Goal: Information Seeking & Learning: Check status

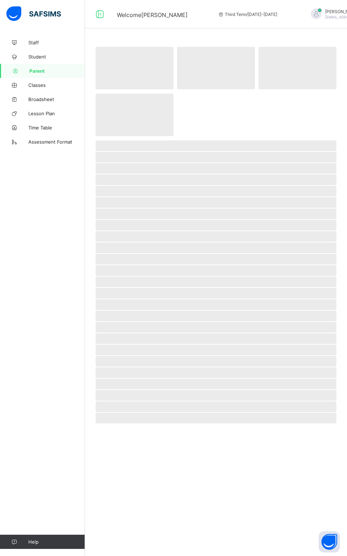
click at [56, 72] on span "Parent" at bounding box center [57, 71] width 56 height 6
click at [64, 71] on span "Parent" at bounding box center [57, 71] width 56 height 6
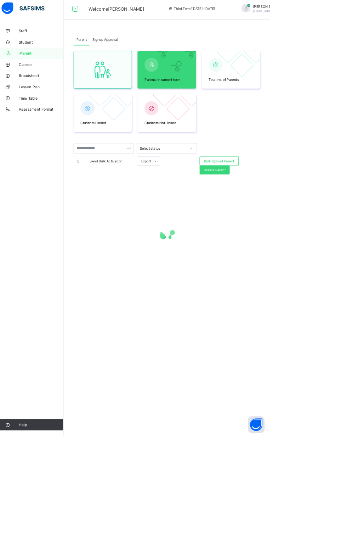
click at [54, 73] on span "Parent" at bounding box center [57, 71] width 56 height 6
click at [49, 79] on link "Classes" at bounding box center [42, 85] width 85 height 14
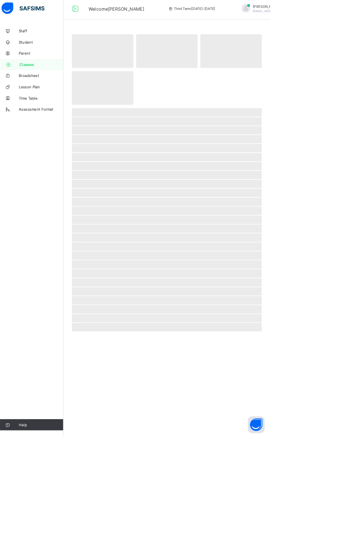
click at [347, 107] on html "Welcome [PERSON_NAME] Third Term / [DATE]-[DATE] [PERSON_NAME] [EMAIL_ADDRESS][…" at bounding box center [173, 278] width 347 height 556
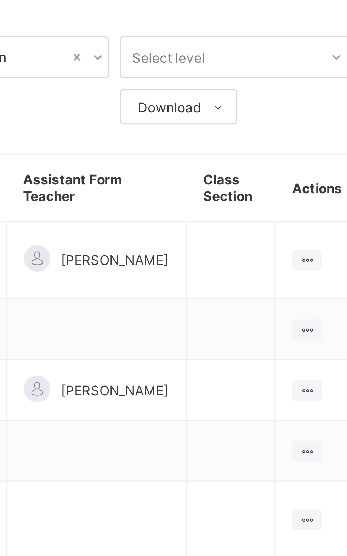
click at [314, 114] on div at bounding box center [318, 117] width 10 height 7
click at [0, 0] on div "View Class" at bounding box center [0, 0] width 0 height 0
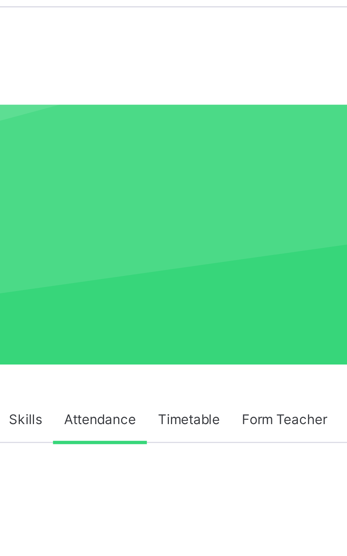
click at [190, 161] on span "Skills" at bounding box center [190, 160] width 11 height 6
click at [183, 160] on div "Skills" at bounding box center [190, 160] width 18 height 14
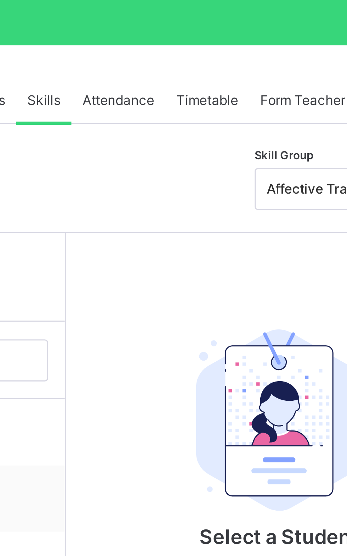
click at [132, 265] on span "[PERSON_NAME]" at bounding box center [149, 265] width 63 height 6
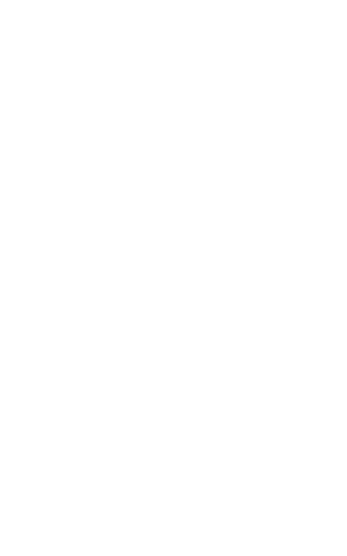
scroll to position [32, 0]
click at [294, 555] on div "Skill Grades PUNCTUALITY 1 2 3 4 5 ATTENDANCE 1 2 3 4 5 RELIABILITY 1 2 3 4 5 N…" at bounding box center [266, 463] width 216 height 527
click at [289, 555] on div "Skill Grades PUNCTUALITY 1 2 3 4 5 ATTENDANCE 1 2 3 4 5 RELIABILITY 1 2 3 4 5 N…" at bounding box center [266, 463] width 216 height 527
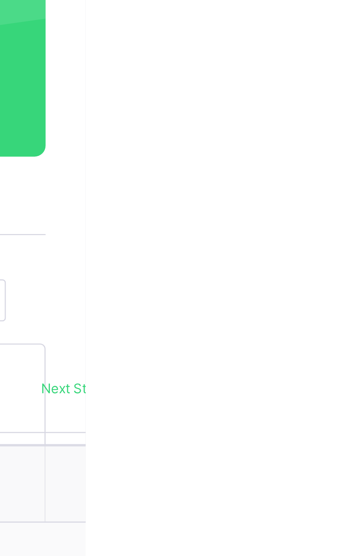
click at [347, 206] on th "Grades" at bounding box center [307, 216] width 127 height 24
click at [347, 204] on th "Grades" at bounding box center [307, 216] width 127 height 24
click at [347, 207] on div "Grades" at bounding box center [307, 215] width 119 height 17
click at [347, 204] on th "Grades" at bounding box center [307, 216] width 127 height 24
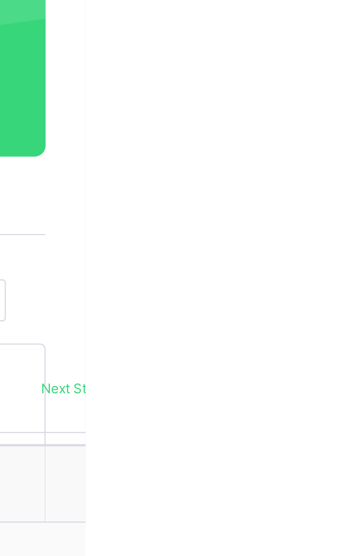
click at [345, 189] on div "Next Student" at bounding box center [349, 185] width 43 height 11
click at [347, 185] on html "Class Arm Details Third Term / [DATE]-[DATE] [PERSON_NAME] [EMAIL_ADDRESS][DOMA…" at bounding box center [173, 356] width 347 height 777
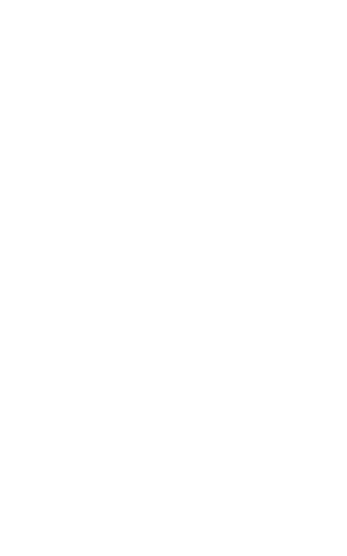
scroll to position [101, 0]
click at [37, 81] on link "Classes" at bounding box center [42, 85] width 85 height 14
click at [35, 87] on span "Classes" at bounding box center [56, 85] width 57 height 7
click at [38, 80] on link "Classes" at bounding box center [42, 85] width 85 height 14
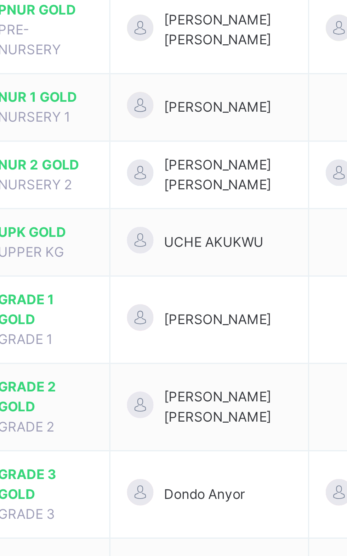
click at [232, 285] on td at bounding box center [251, 299] width 58 height 28
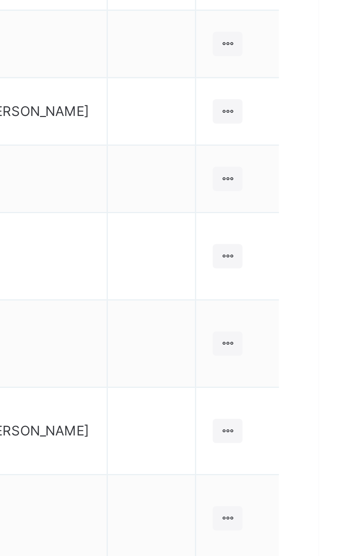
click at [315, 268] on icon at bounding box center [318, 270] width 6 height 5
click at [0, 0] on div "View Class" at bounding box center [0, 0] width 0 height 0
